Goal: Task Accomplishment & Management: Use online tool/utility

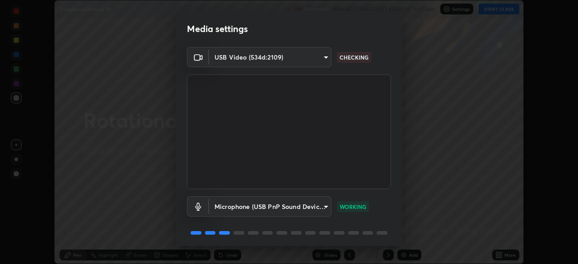
scroll to position [32, 0]
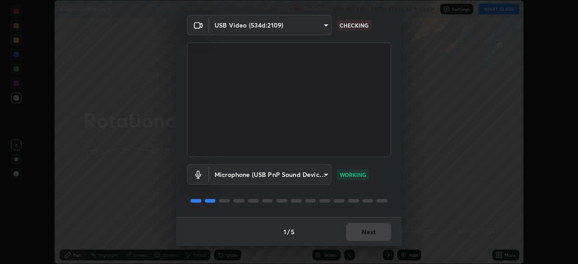
click at [371, 246] on div "1 / 5 Next" at bounding box center [289, 231] width 226 height 29
click at [372, 253] on div "Media settings USB Video (534d:2109) 9d1c5295933289f5b40ddc2da254e73f5a2be6c6d2…" at bounding box center [289, 132] width 578 height 264
click at [369, 232] on button "Next" at bounding box center [368, 232] width 45 height 18
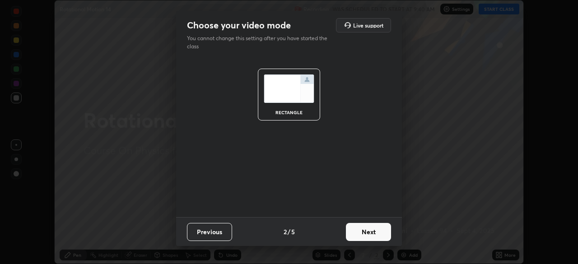
click at [369, 231] on button "Next" at bounding box center [368, 232] width 45 height 18
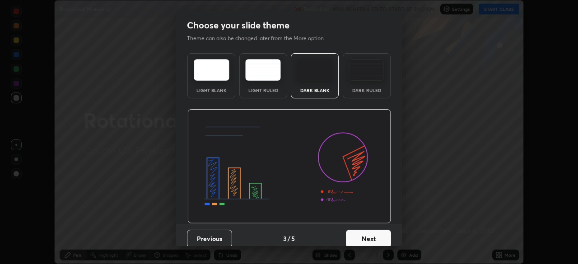
click at [369, 230] on button "Next" at bounding box center [368, 239] width 45 height 18
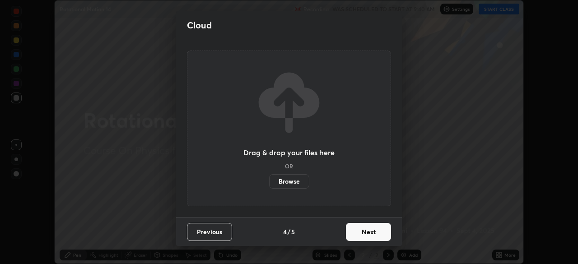
click at [379, 235] on button "Next" at bounding box center [368, 232] width 45 height 18
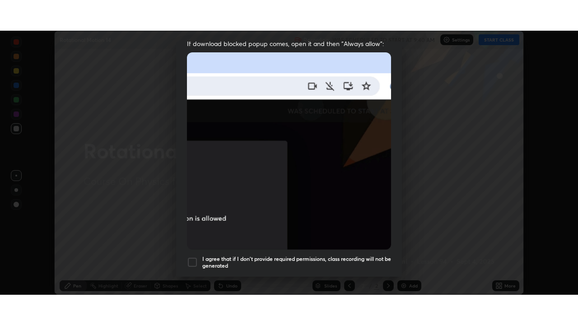
scroll to position [216, 0]
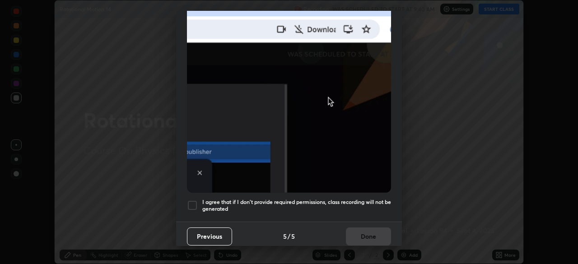
click at [274, 199] on h5 "I agree that if I don't provide required permissions, class recording will not …" at bounding box center [296, 206] width 189 height 14
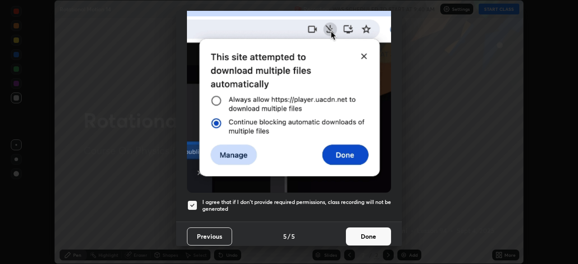
click at [346, 235] on button "Done" at bounding box center [368, 237] width 45 height 18
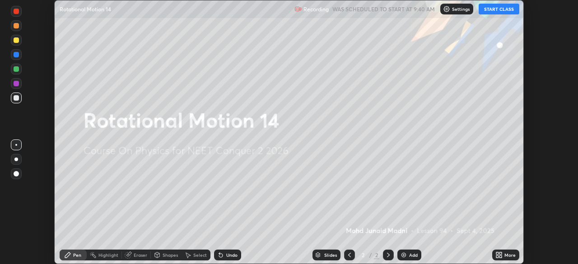
click at [504, 254] on div "More" at bounding box center [505, 255] width 27 height 11
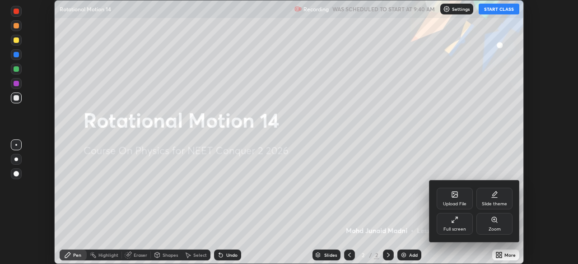
click at [445, 192] on div "Upload File" at bounding box center [455, 199] width 36 height 22
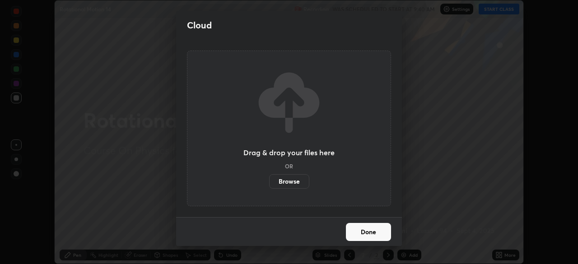
click at [295, 180] on label "Browse" at bounding box center [289, 181] width 40 height 14
click at [269, 180] on input "Browse" at bounding box center [269, 181] width 0 height 14
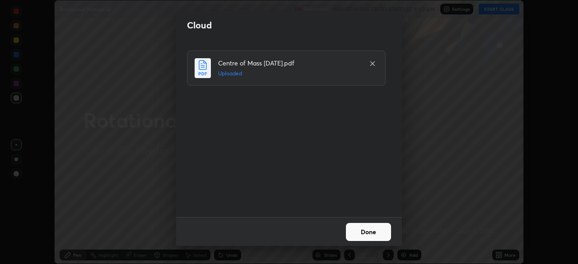
click at [363, 228] on button "Done" at bounding box center [368, 232] width 45 height 18
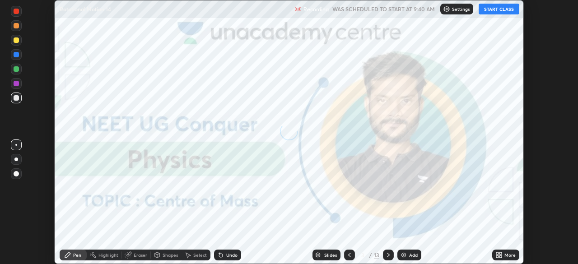
click at [497, 253] on icon at bounding box center [497, 253] width 2 height 2
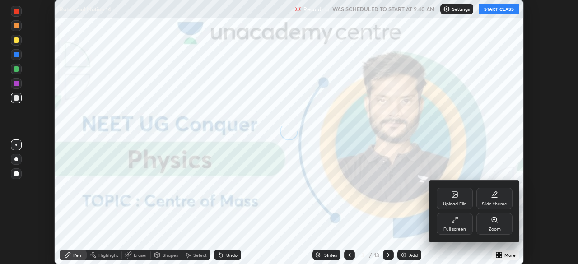
click at [448, 195] on div "Upload File" at bounding box center [455, 199] width 36 height 22
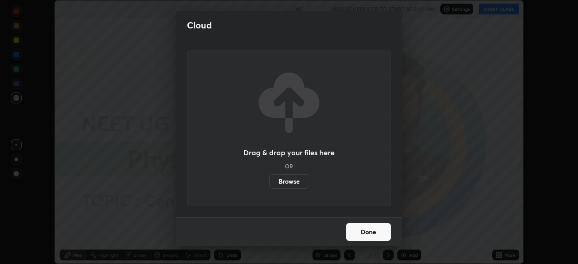
click at [285, 178] on label "Browse" at bounding box center [289, 181] width 40 height 14
click at [269, 178] on input "Browse" at bounding box center [269, 181] width 0 height 14
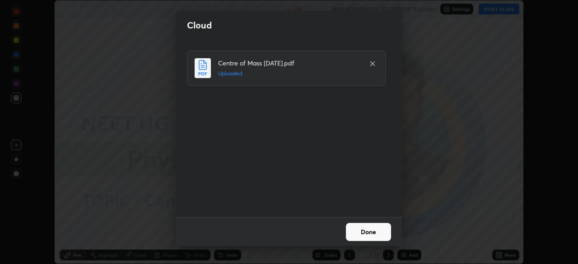
click at [361, 231] on button "Done" at bounding box center [368, 232] width 45 height 18
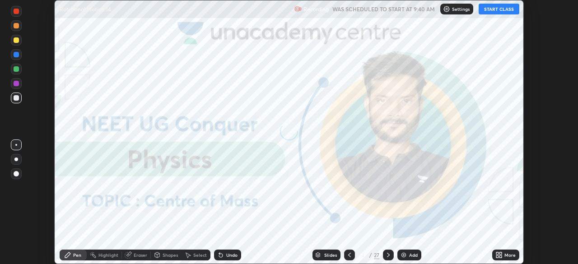
click at [496, 253] on icon at bounding box center [497, 253] width 2 height 2
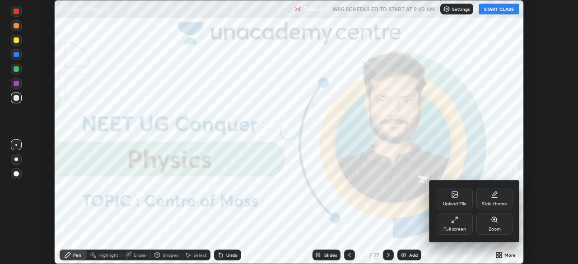
click at [449, 222] on div "Full screen" at bounding box center [455, 224] width 36 height 22
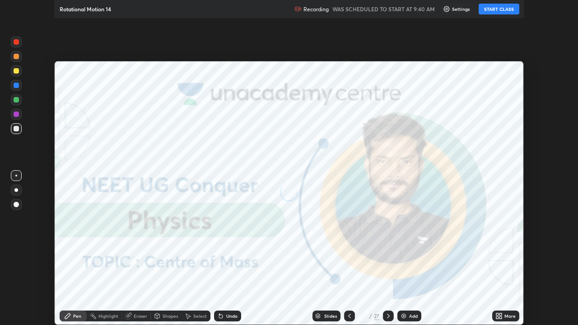
scroll to position [325, 578]
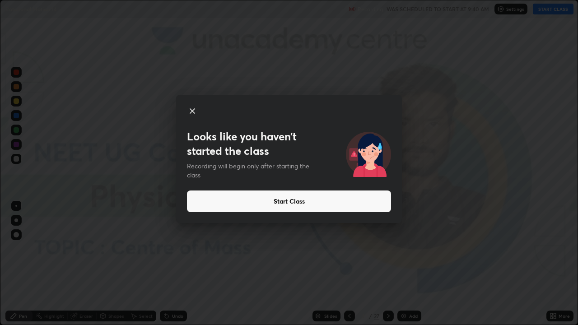
click at [0, 264] on div "Looks like you haven’t started the class Recording will begin only after starti…" at bounding box center [289, 162] width 578 height 325
click at [281, 202] on button "Start Class" at bounding box center [289, 202] width 204 height 22
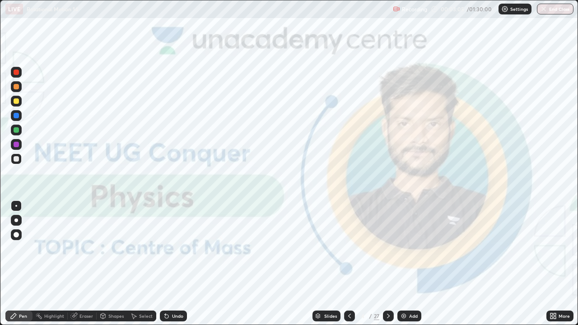
click at [326, 264] on div "Slides" at bounding box center [330, 316] width 13 height 5
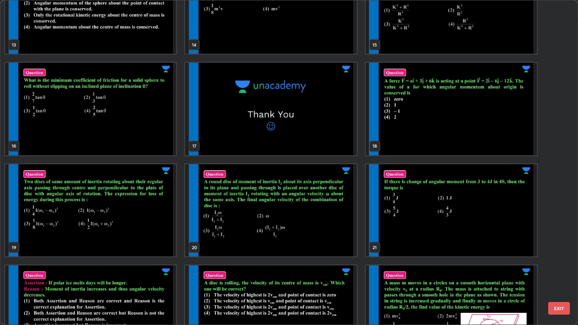
scroll to position [454, 0]
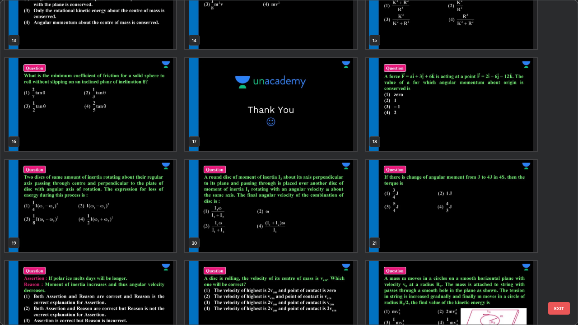
click at [328, 229] on img "grid" at bounding box center [270, 206] width 171 height 93
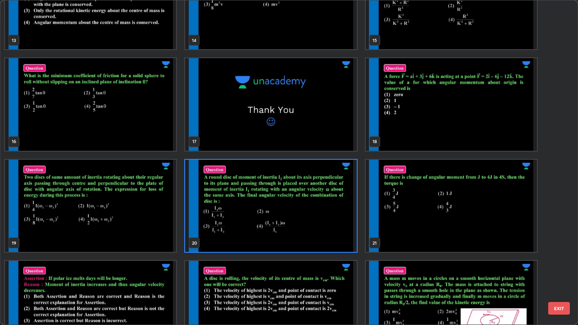
click at [329, 229] on img "grid" at bounding box center [270, 206] width 171 height 93
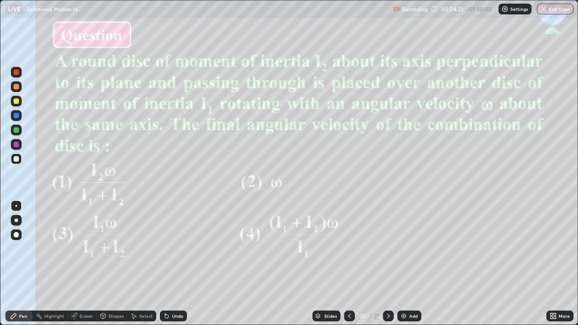
click at [16, 220] on div at bounding box center [16, 221] width 4 height 4
click at [16, 144] on div at bounding box center [16, 144] width 5 height 5
click at [15, 101] on div at bounding box center [16, 100] width 5 height 5
click at [319, 264] on icon at bounding box center [317, 315] width 5 height 5
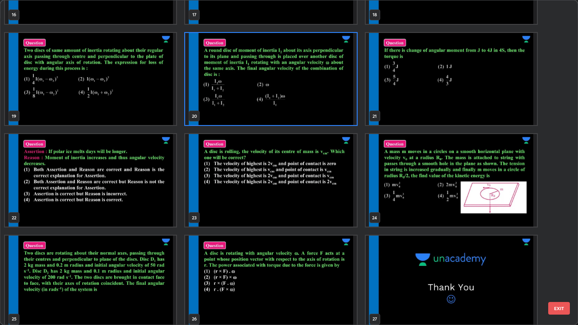
scroll to position [588, 0]
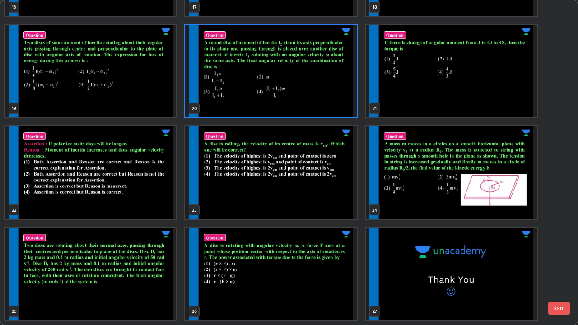
click at [150, 264] on img "grid" at bounding box center [90, 274] width 171 height 93
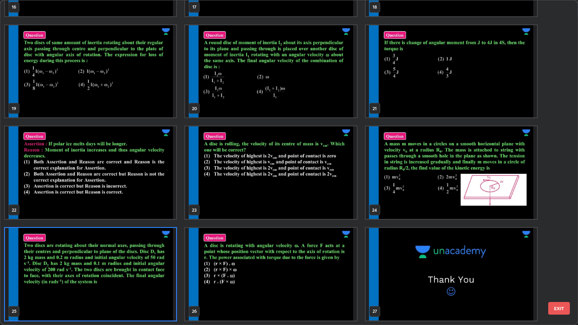
click at [154, 264] on img "grid" at bounding box center [90, 274] width 171 height 93
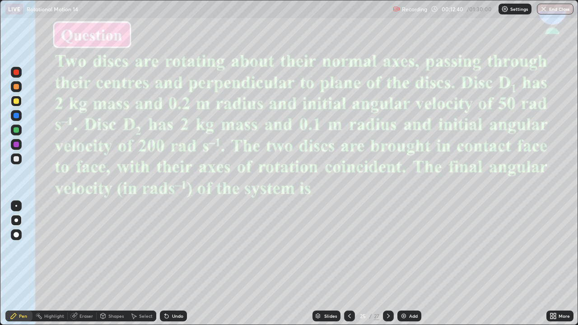
click at [14, 144] on div at bounding box center [16, 144] width 5 height 5
click at [330, 264] on div "Slides" at bounding box center [330, 316] width 13 height 5
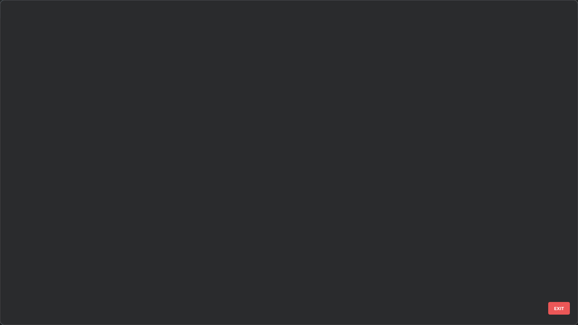
scroll to position [321, 572]
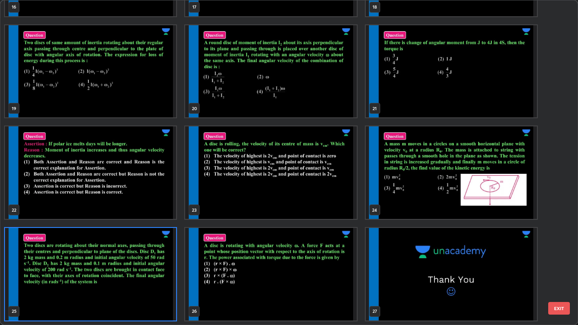
click at [120, 264] on img "grid" at bounding box center [90, 274] width 171 height 93
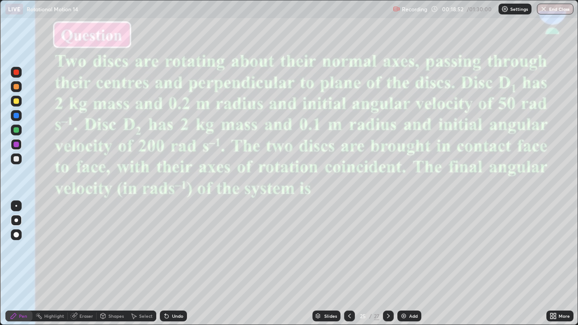
click at [115, 264] on img "grid" at bounding box center [90, 274] width 171 height 93
click at [330, 264] on div "Slides" at bounding box center [330, 316] width 13 height 5
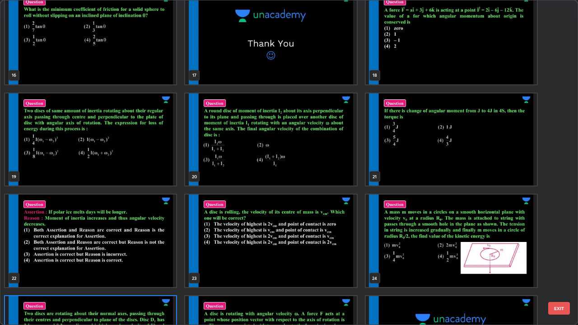
scroll to position [519, 0]
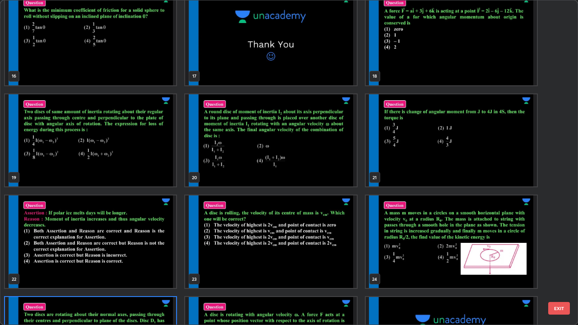
click at [140, 173] on img "grid" at bounding box center [90, 140] width 171 height 93
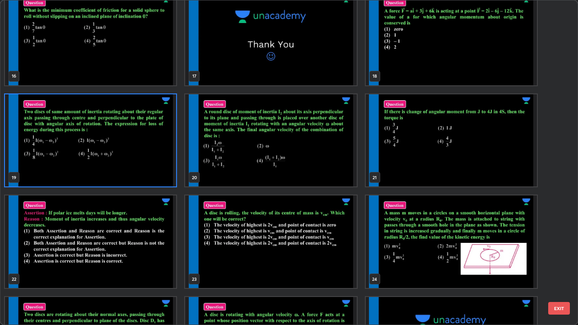
click at [140, 179] on img "grid" at bounding box center [90, 140] width 171 height 93
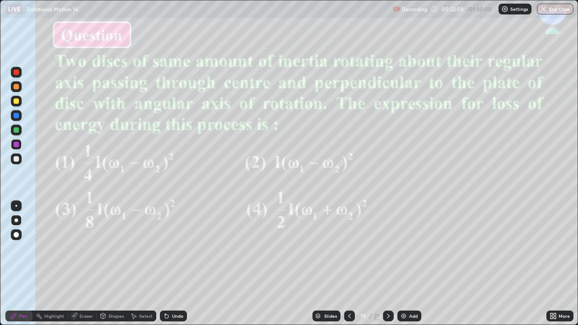
click at [18, 159] on div at bounding box center [16, 158] width 5 height 5
click at [328, 264] on div "Slides" at bounding box center [326, 316] width 28 height 11
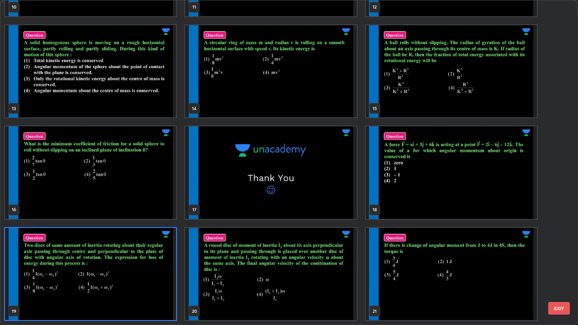
scroll to position [321, 572]
click at [155, 264] on img "grid" at bounding box center [90, 274] width 171 height 93
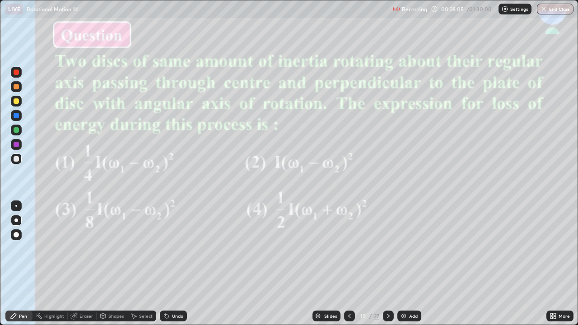
click at [156, 264] on img "grid" at bounding box center [90, 274] width 171 height 93
click at [325, 264] on div "Slides" at bounding box center [330, 316] width 13 height 5
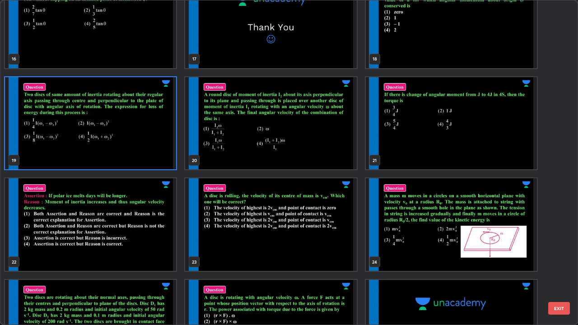
scroll to position [538, 0]
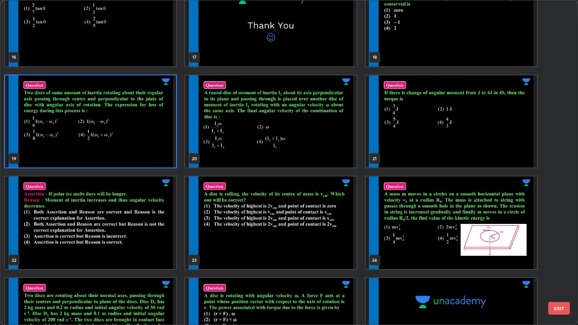
click at [149, 252] on img "grid" at bounding box center [90, 223] width 171 height 93
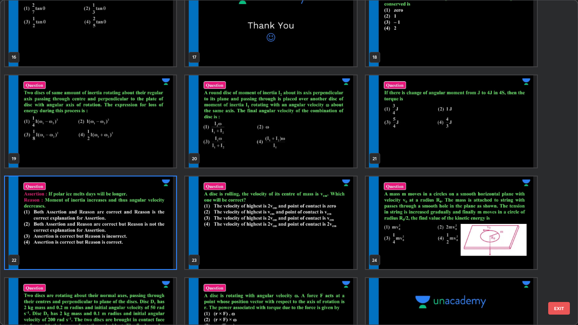
click at [149, 255] on img "grid" at bounding box center [90, 223] width 171 height 93
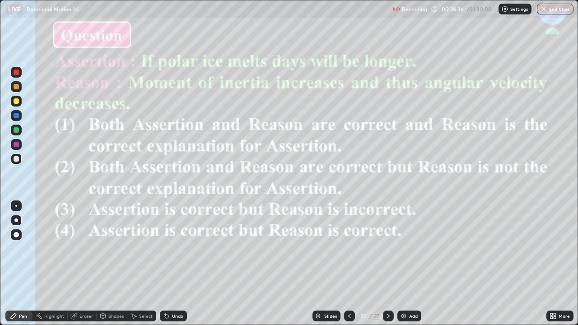
click at [17, 102] on div at bounding box center [16, 100] width 5 height 5
click at [14, 71] on div at bounding box center [16, 72] width 5 height 5
click at [16, 128] on div at bounding box center [16, 129] width 5 height 5
click at [323, 264] on div "Slides" at bounding box center [326, 316] width 28 height 11
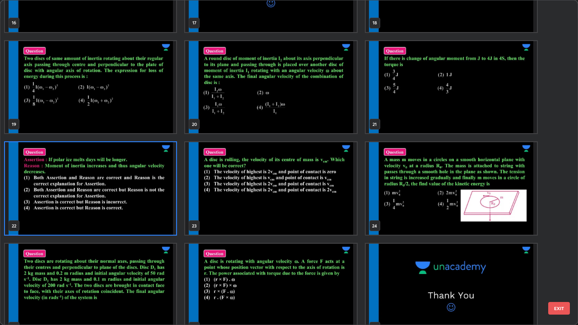
scroll to position [563, 0]
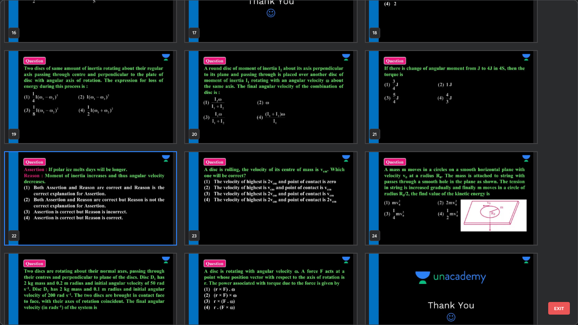
click at [459, 121] on img "grid" at bounding box center [451, 97] width 171 height 93
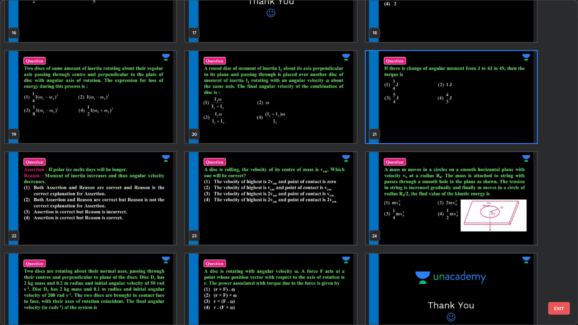
click at [460, 126] on img "grid" at bounding box center [451, 97] width 171 height 93
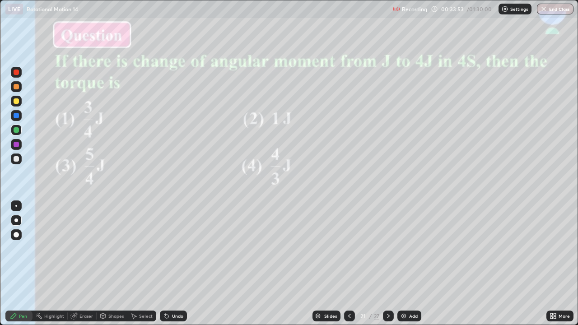
click at [18, 72] on div at bounding box center [16, 72] width 5 height 5
click at [325, 264] on div "Slides" at bounding box center [330, 316] width 13 height 5
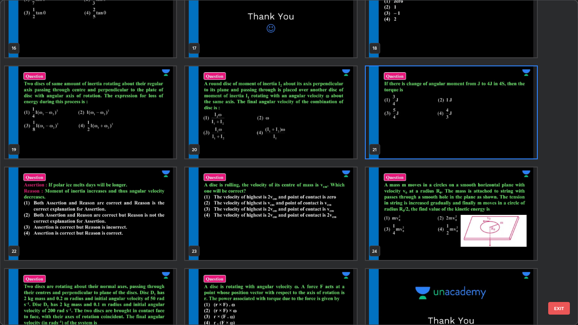
scroll to position [588, 0]
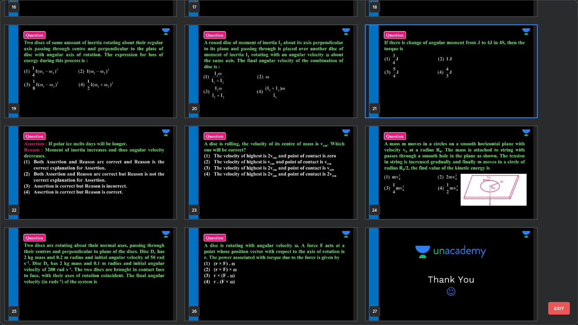
click at [331, 264] on img "grid" at bounding box center [270, 274] width 171 height 93
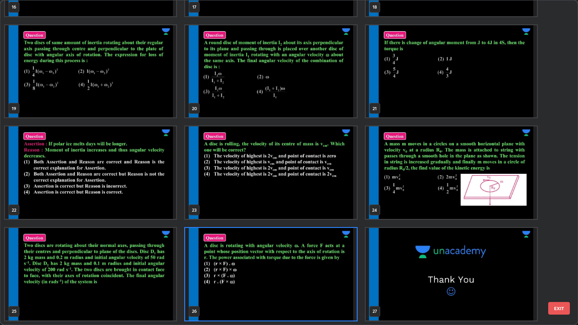
click at [334, 264] on img "grid" at bounding box center [270, 274] width 171 height 93
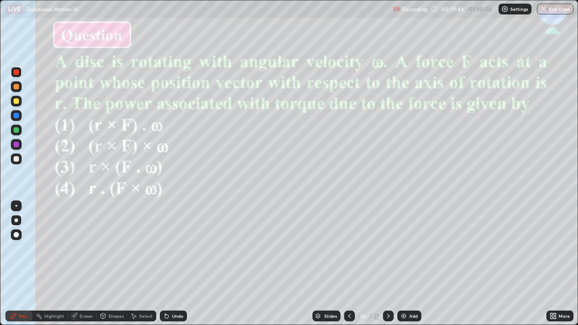
click at [404, 264] on img at bounding box center [403, 315] width 7 height 7
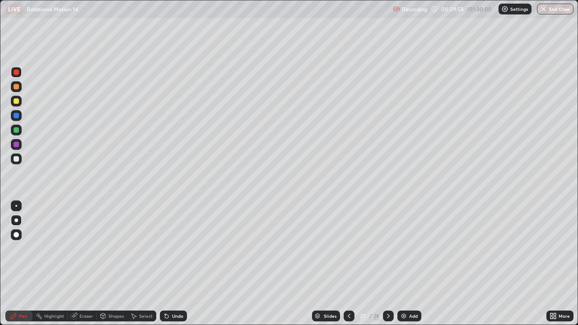
click at [16, 103] on div at bounding box center [16, 100] width 5 height 5
click at [16, 158] on div at bounding box center [16, 158] width 5 height 5
click at [16, 73] on div at bounding box center [16, 72] width 5 height 5
click at [15, 161] on div at bounding box center [16, 158] width 5 height 5
click at [14, 116] on div at bounding box center [16, 115] width 5 height 5
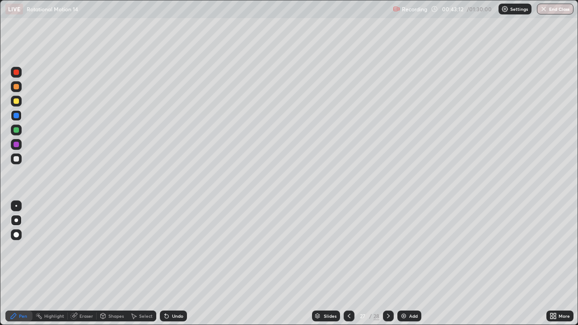
click at [15, 100] on div at bounding box center [16, 100] width 5 height 5
click at [15, 87] on div at bounding box center [16, 86] width 5 height 5
click at [18, 115] on div at bounding box center [16, 115] width 5 height 5
click at [15, 73] on div at bounding box center [16, 72] width 5 height 5
click at [17, 101] on div at bounding box center [16, 100] width 5 height 5
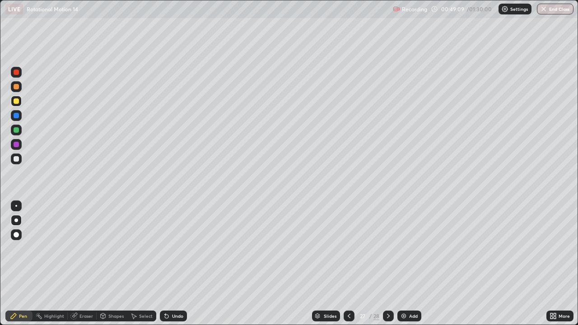
click at [16, 129] on div at bounding box center [16, 129] width 5 height 5
click at [18, 159] on div at bounding box center [16, 158] width 5 height 5
click at [16, 145] on div at bounding box center [16, 144] width 5 height 5
click at [16, 129] on div at bounding box center [16, 129] width 5 height 5
click at [406, 264] on img at bounding box center [403, 315] width 7 height 7
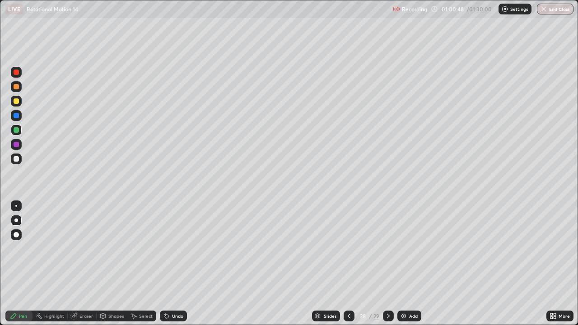
click at [16, 158] on div at bounding box center [16, 158] width 5 height 5
click at [16, 115] on div at bounding box center [16, 115] width 5 height 5
click at [17, 70] on div at bounding box center [16, 72] width 5 height 5
click at [387, 264] on icon at bounding box center [388, 315] width 7 height 7
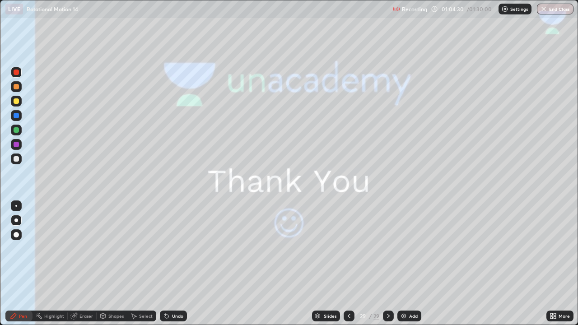
click at [348, 264] on icon at bounding box center [348, 315] width 7 height 7
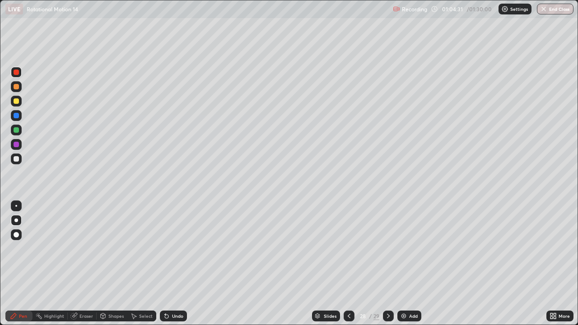
click at [324, 264] on div "Slides" at bounding box center [330, 316] width 13 height 5
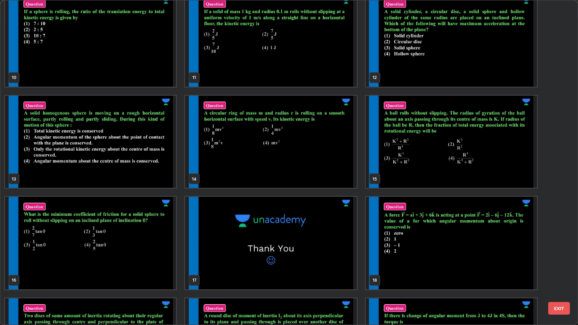
scroll to position [314, 0]
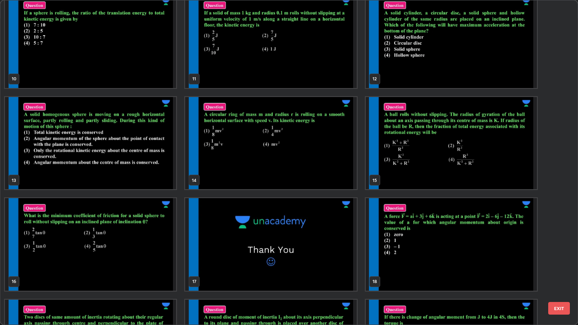
click at [554, 132] on div "7 8 9 10 11 12 13 14 15 16 17 18 19 20 21" at bounding box center [280, 162] width 561 height 324
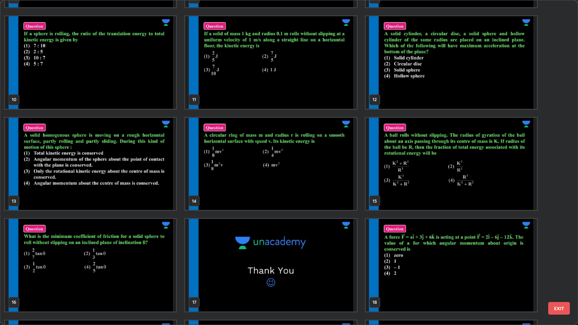
click at [556, 112] on div "4 5 6 7 8 9 10 11 12 13 14 15 16 17 18 19 20 21" at bounding box center [280, 162] width 561 height 324
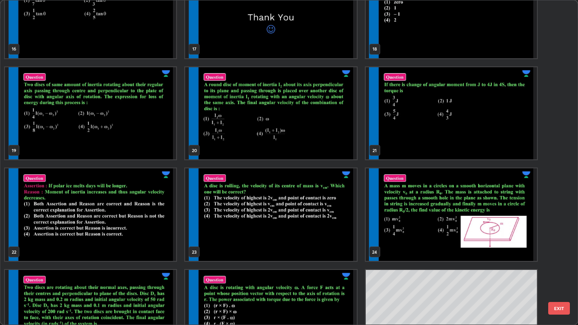
scroll to position [547, 0]
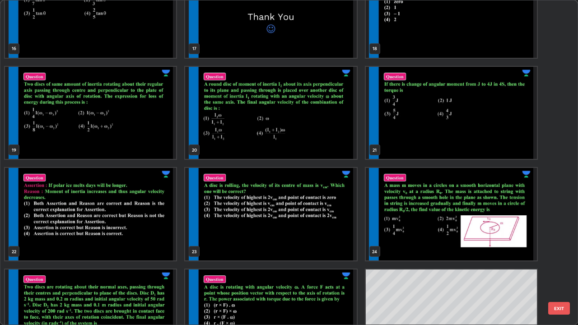
click at [321, 245] on img "grid" at bounding box center [270, 214] width 171 height 93
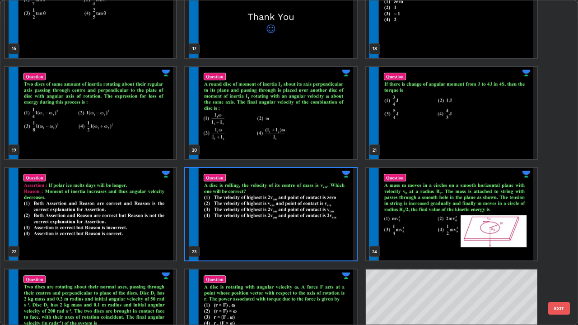
click at [321, 246] on img "grid" at bounding box center [270, 214] width 171 height 93
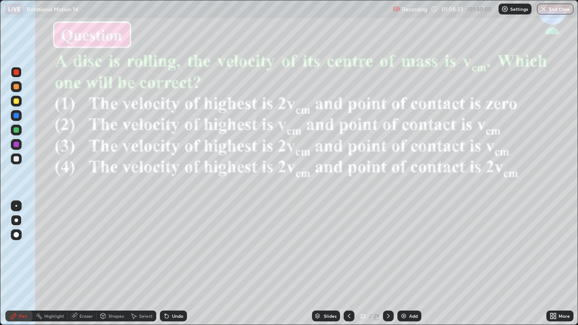
click at [402, 264] on img at bounding box center [403, 315] width 7 height 7
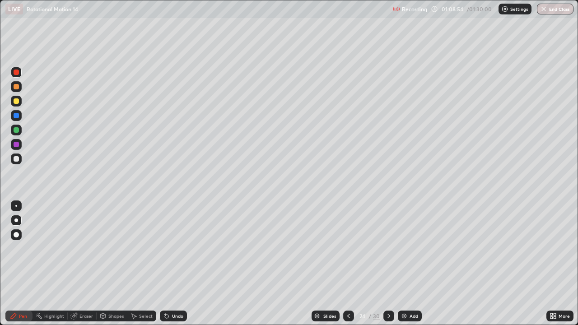
click at [18, 98] on div at bounding box center [16, 100] width 5 height 5
click at [17, 116] on div at bounding box center [16, 115] width 5 height 5
click at [17, 130] on div at bounding box center [16, 129] width 5 height 5
click at [16, 144] on div at bounding box center [16, 144] width 5 height 5
click at [16, 115] on div at bounding box center [16, 115] width 5 height 5
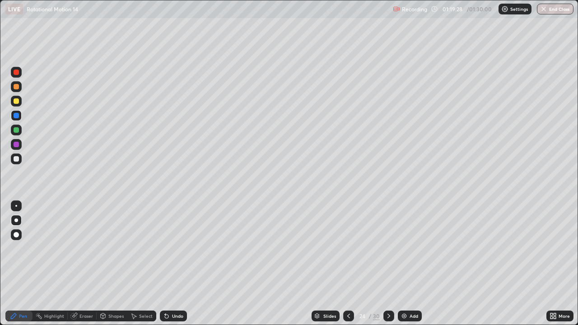
click at [16, 131] on div at bounding box center [16, 129] width 5 height 5
click at [323, 264] on div "Slides" at bounding box center [329, 316] width 13 height 5
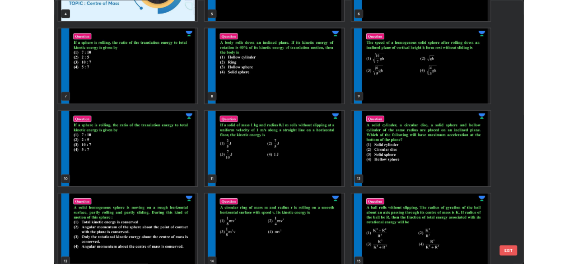
scroll to position [166, 0]
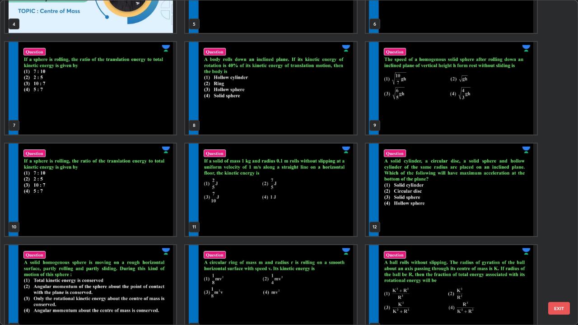
click at [443, 115] on img "grid" at bounding box center [451, 88] width 171 height 93
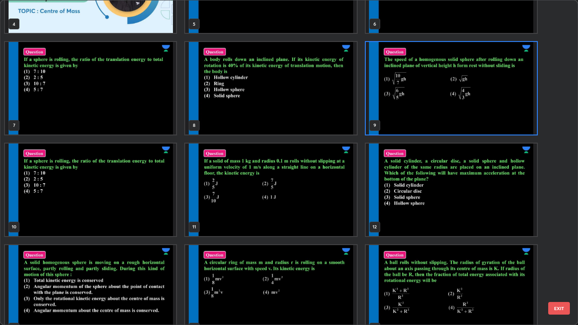
click at [445, 118] on img "grid" at bounding box center [451, 88] width 171 height 93
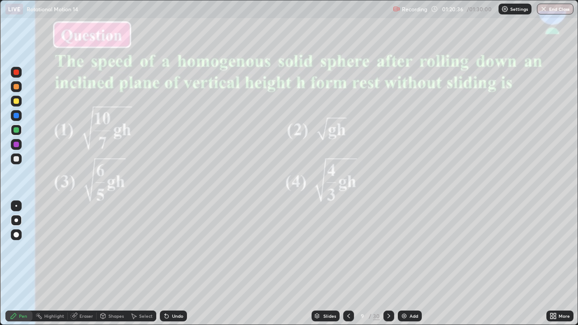
click at [16, 161] on div at bounding box center [16, 158] width 5 height 5
click at [16, 114] on div at bounding box center [16, 115] width 5 height 5
click at [551, 11] on button "End Class" at bounding box center [556, 9] width 36 height 11
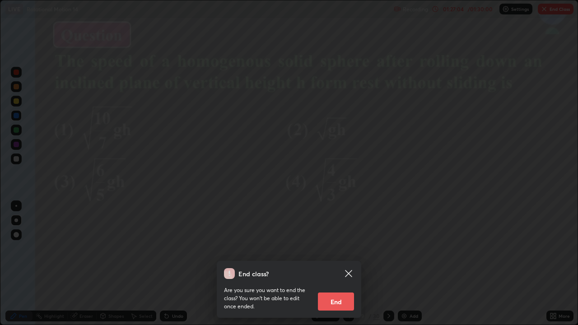
click at [342, 264] on button "End" at bounding box center [336, 302] width 36 height 18
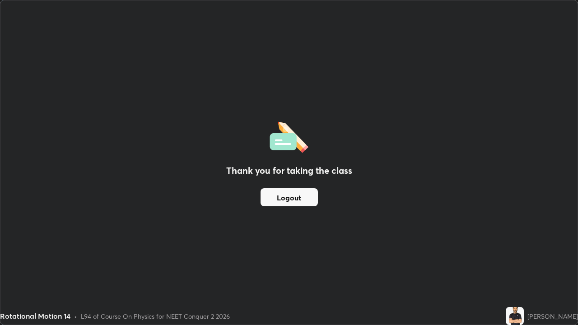
click at [277, 202] on button "Logout" at bounding box center [288, 197] width 57 height 18
click at [281, 204] on button "Logout" at bounding box center [288, 197] width 57 height 18
click at [278, 203] on button "Logout" at bounding box center [288, 197] width 57 height 18
click at [280, 200] on button "Logout" at bounding box center [288, 197] width 57 height 18
click at [284, 200] on button "Logout" at bounding box center [288, 197] width 57 height 18
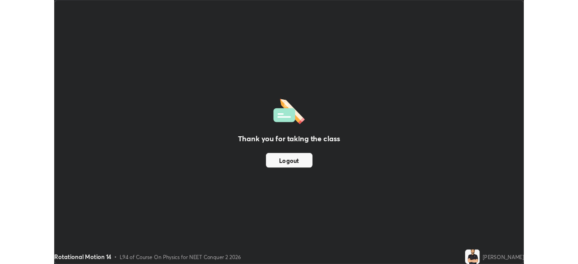
scroll to position [44883, 44569]
